Goal: Navigation & Orientation: Understand site structure

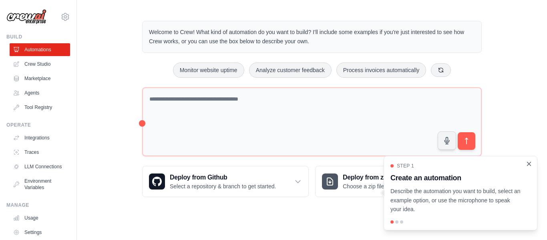
click at [529, 164] on icon "Close walkthrough" at bounding box center [530, 164] width 4 height 4
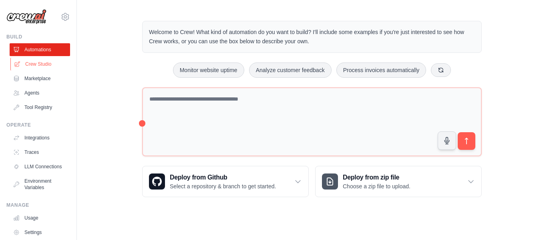
click at [50, 67] on link "Crew Studio" at bounding box center [40, 64] width 60 height 13
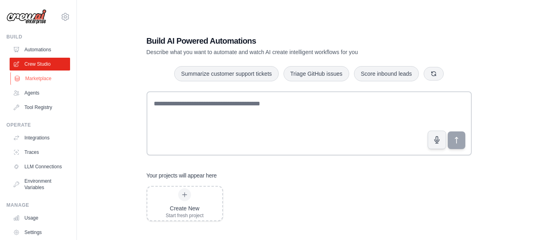
click at [47, 79] on link "Marketplace" at bounding box center [40, 78] width 60 height 13
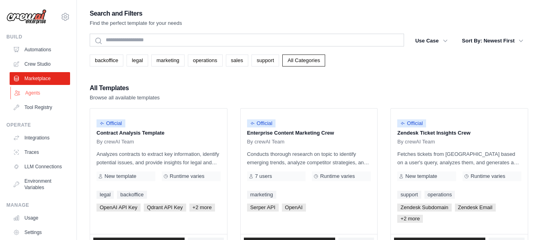
click at [31, 95] on link "Agents" at bounding box center [40, 93] width 60 height 13
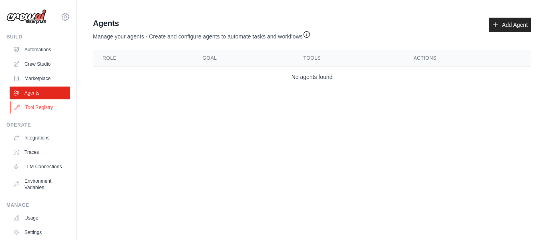
click at [37, 106] on link "Tool Registry" at bounding box center [40, 107] width 60 height 13
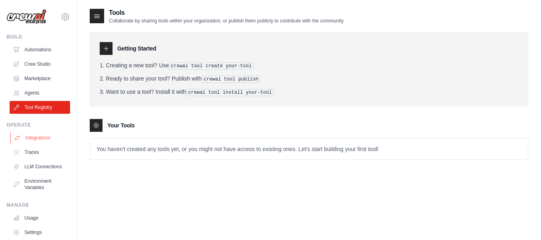
click at [47, 137] on link "Integrations" at bounding box center [40, 137] width 60 height 13
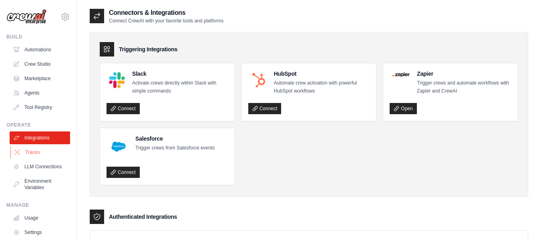
click at [46, 155] on link "Traces" at bounding box center [40, 152] width 60 height 13
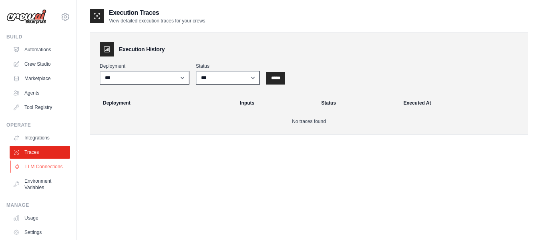
click at [47, 173] on link "LLM Connections" at bounding box center [40, 166] width 60 height 13
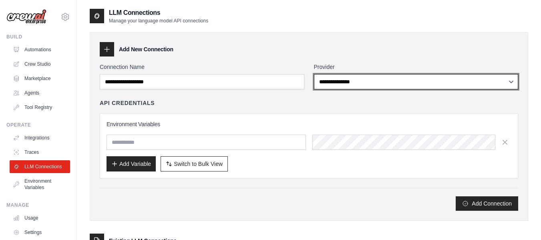
click at [493, 79] on select "**********" at bounding box center [416, 81] width 205 height 15
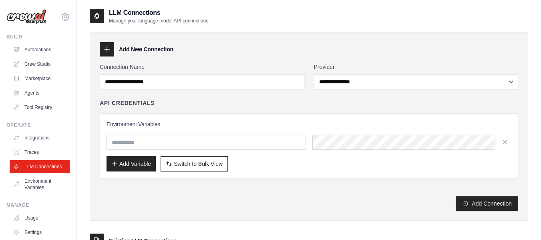
click at [283, 200] on div "Add Connection" at bounding box center [309, 203] width 419 height 14
